Goal: Information Seeking & Learning: Check status

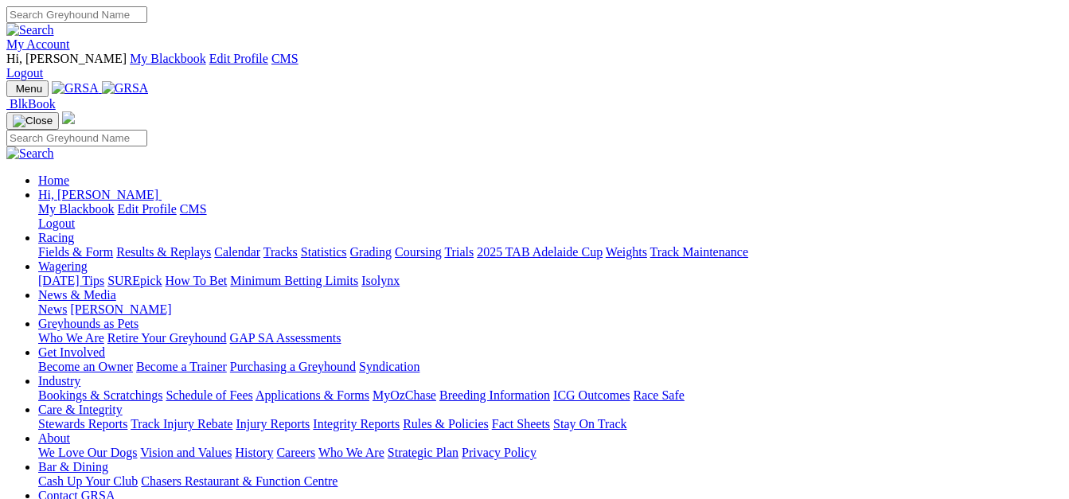
click at [74, 231] on link "Racing" at bounding box center [56, 238] width 36 height 14
click at [211, 245] on link "Results & Replays" at bounding box center [163, 252] width 95 height 14
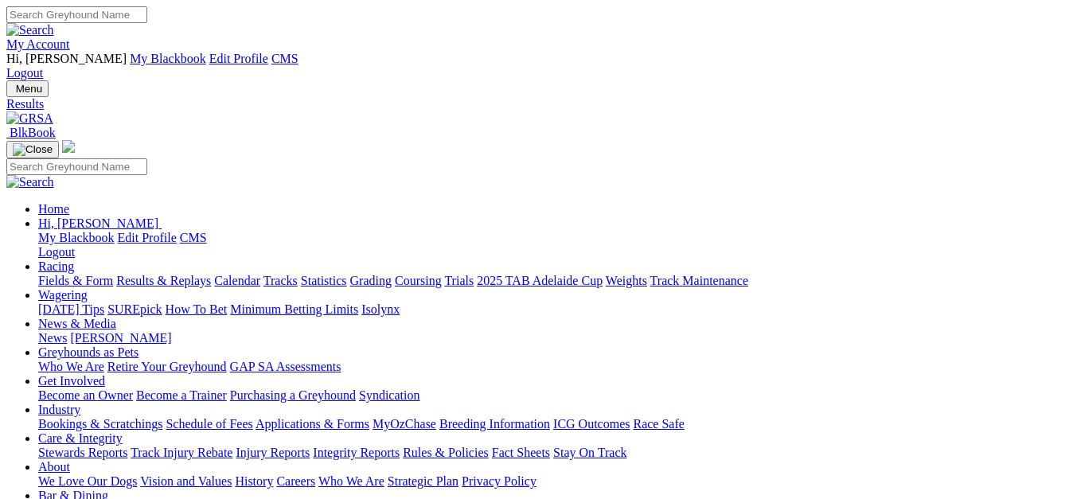
click at [59, 274] on link "Fields & Form" at bounding box center [75, 281] width 75 height 14
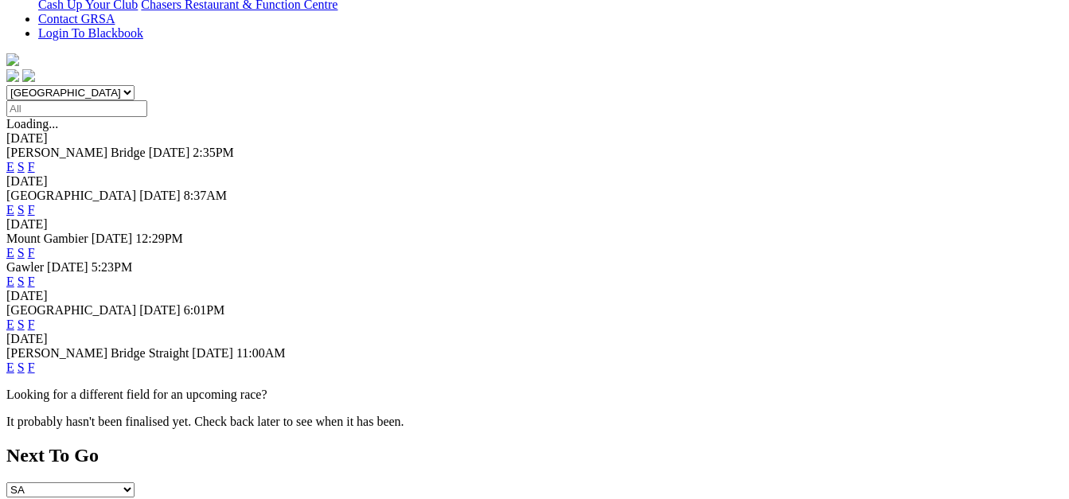
scroll to position [478, 0]
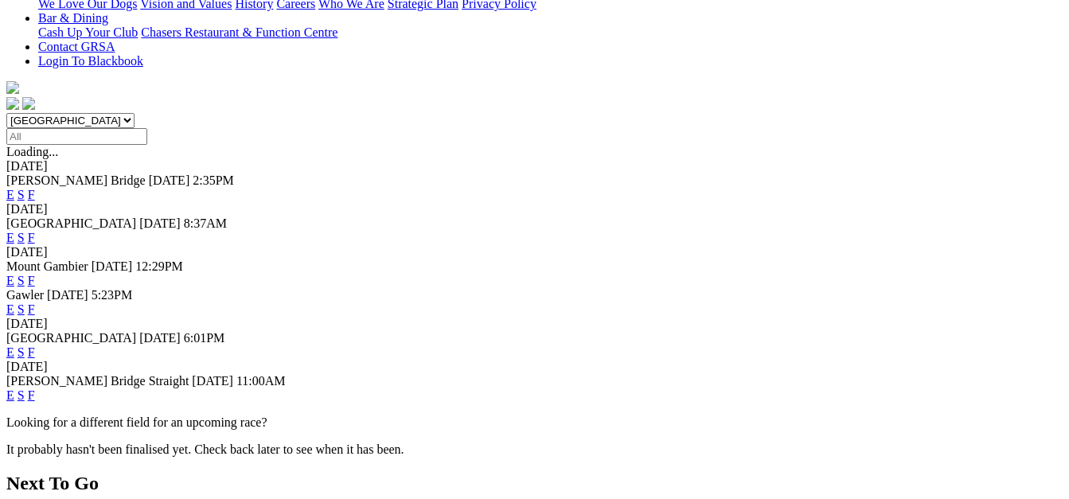
click at [35, 274] on link "F" at bounding box center [31, 281] width 7 height 14
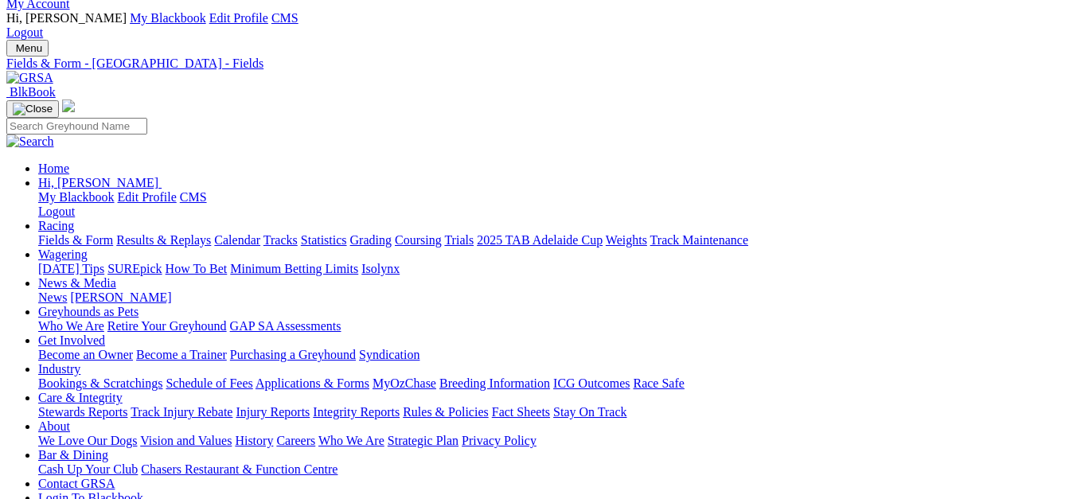
scroll to position [26, 0]
